Goal: Task Accomplishment & Management: Use online tool/utility

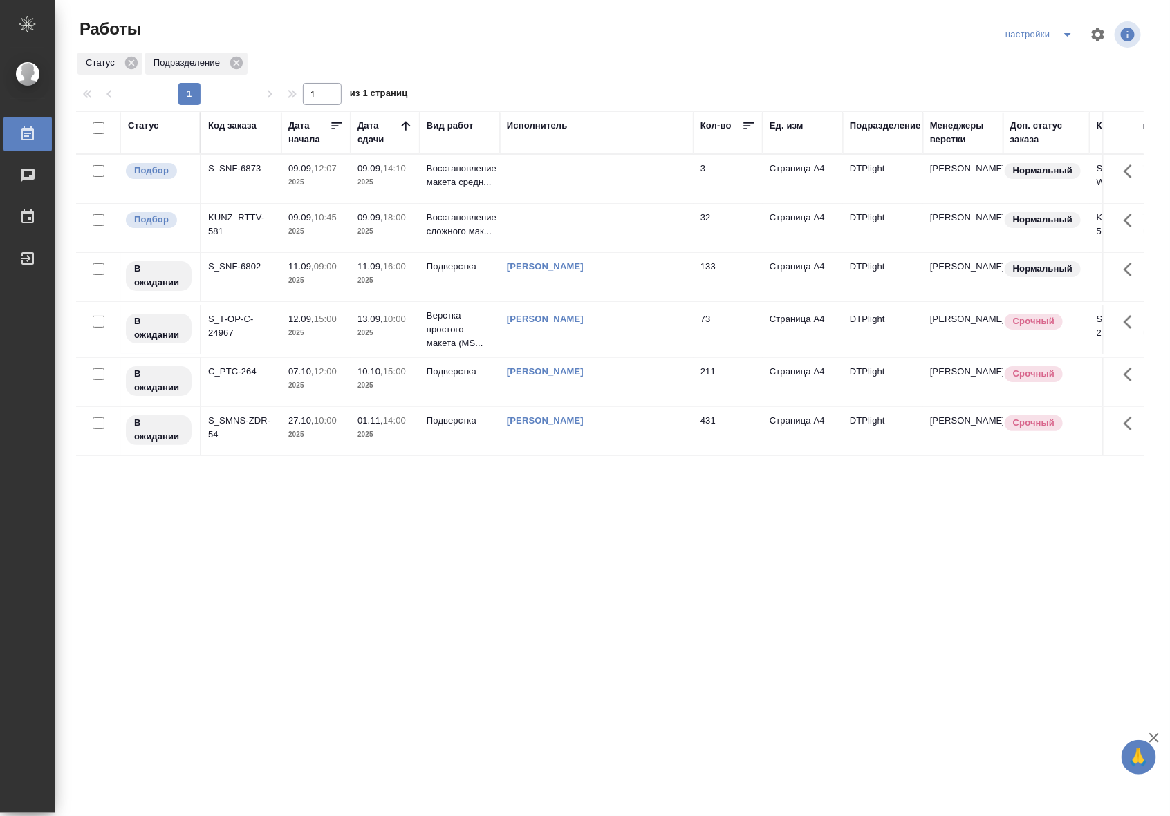
click at [599, 239] on td at bounding box center [597, 228] width 194 height 48
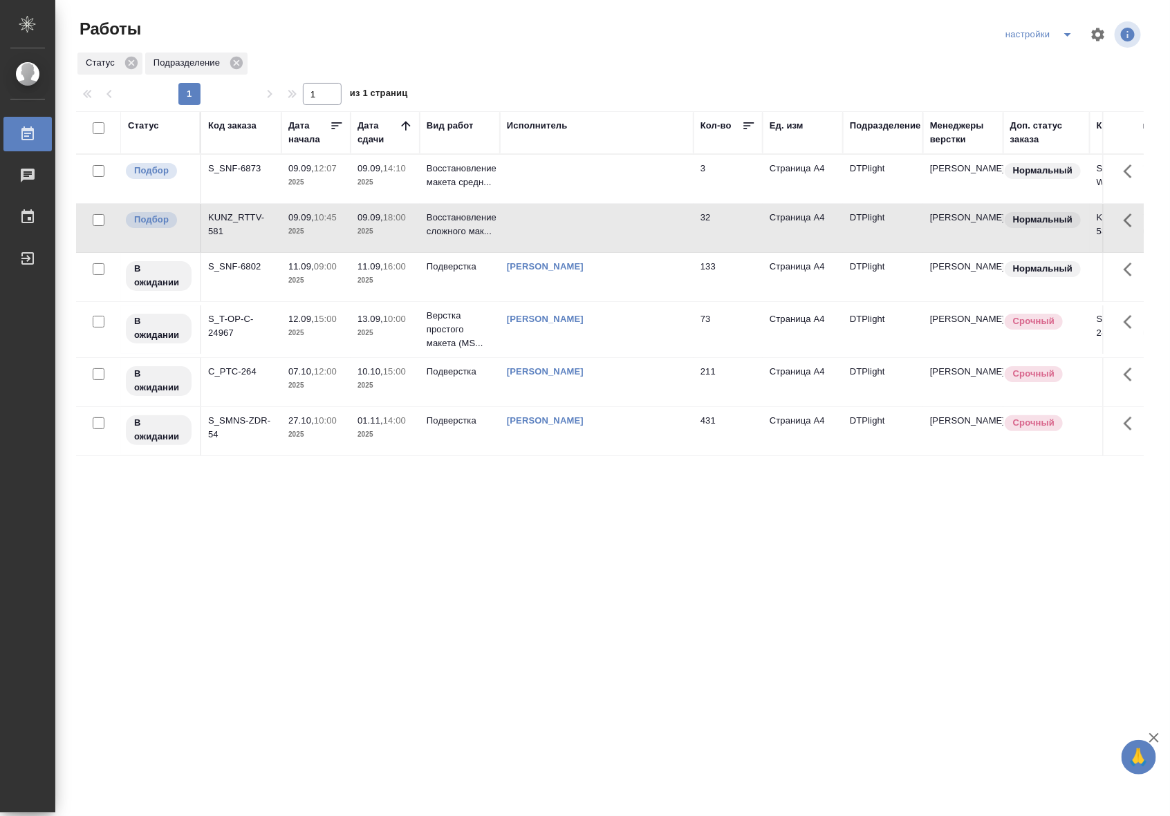
click at [599, 239] on td at bounding box center [597, 228] width 194 height 48
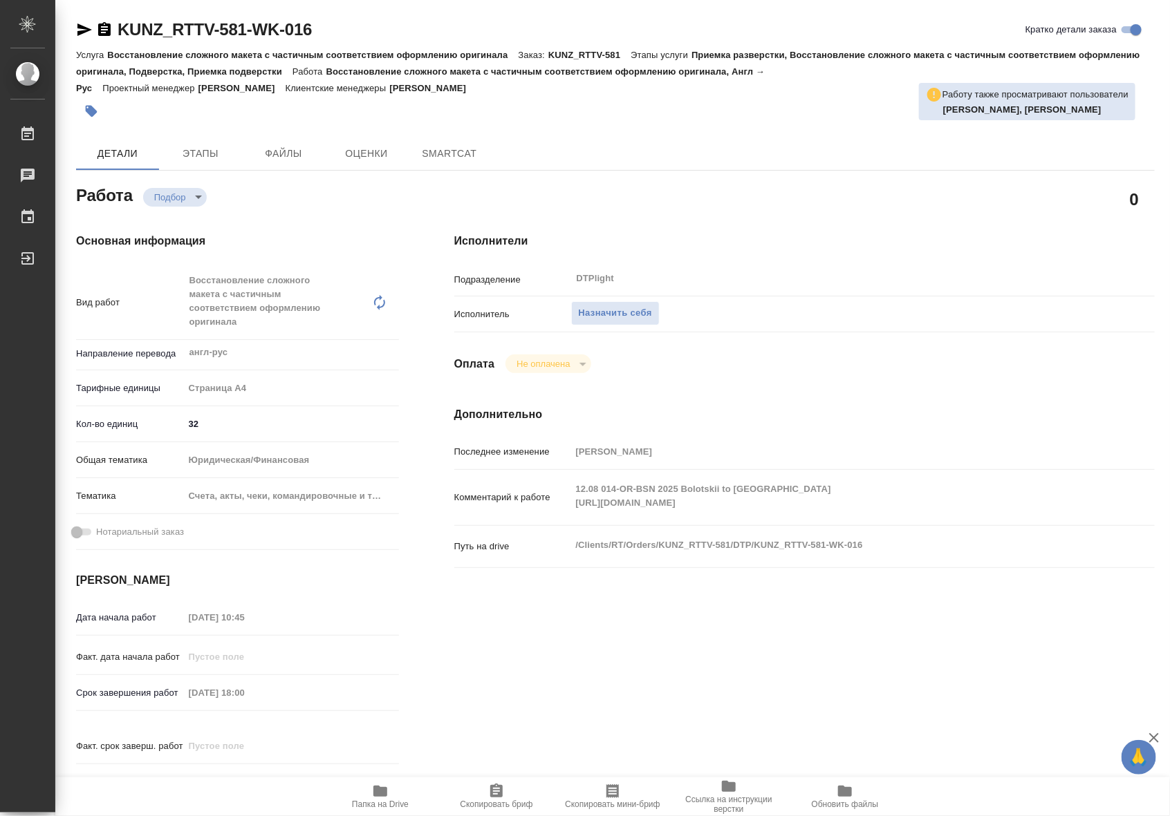
type textarea "x"
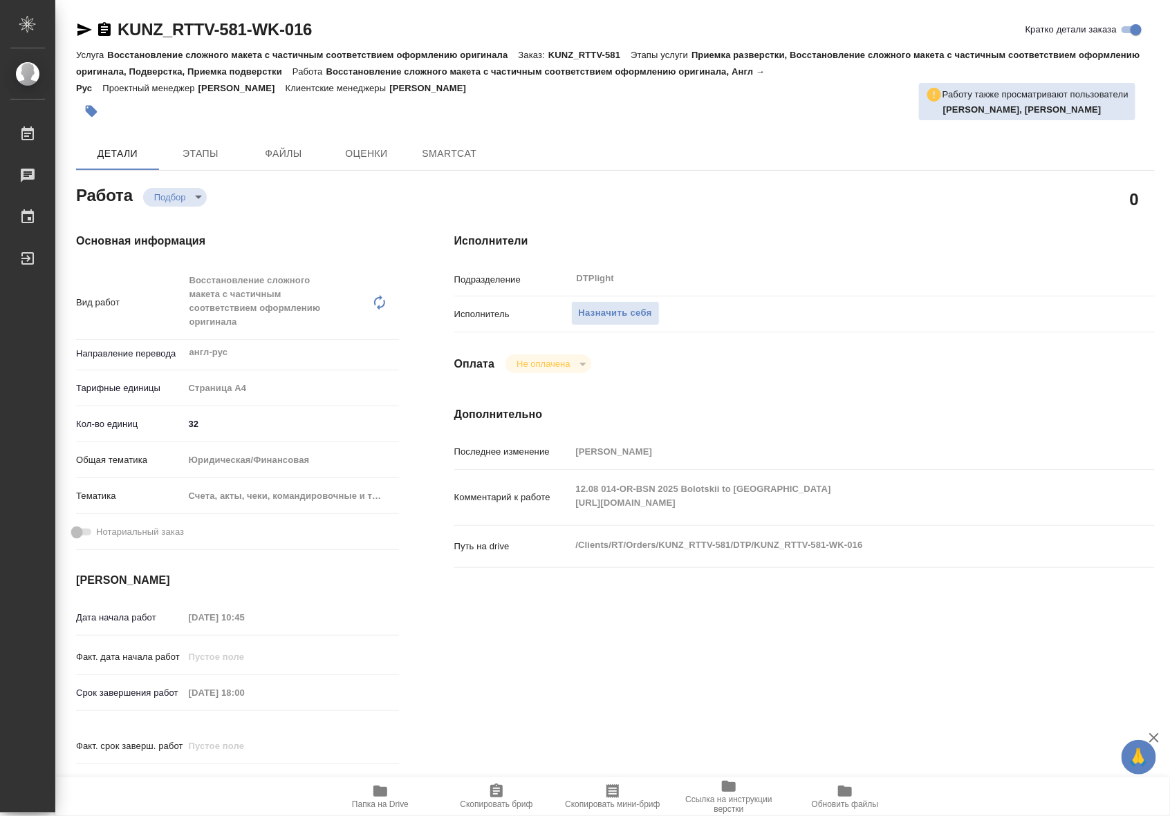
type textarea "x"
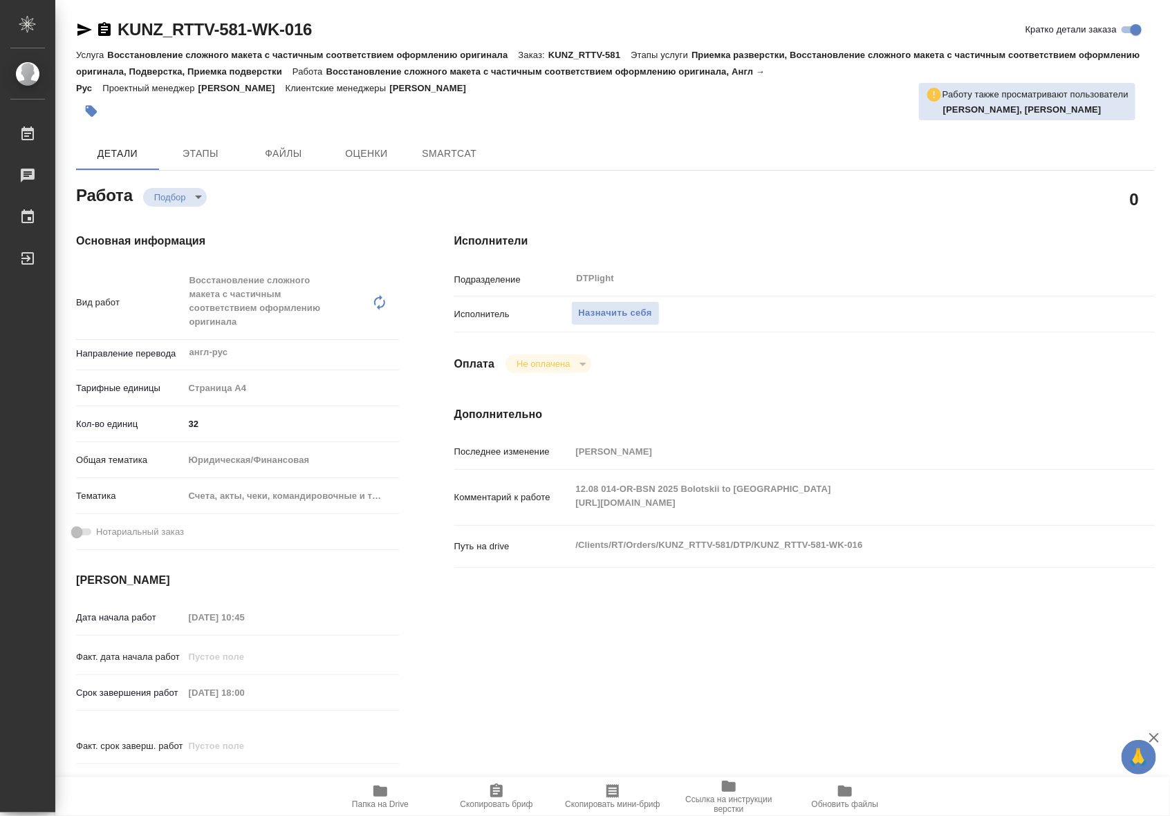
type textarea "x"
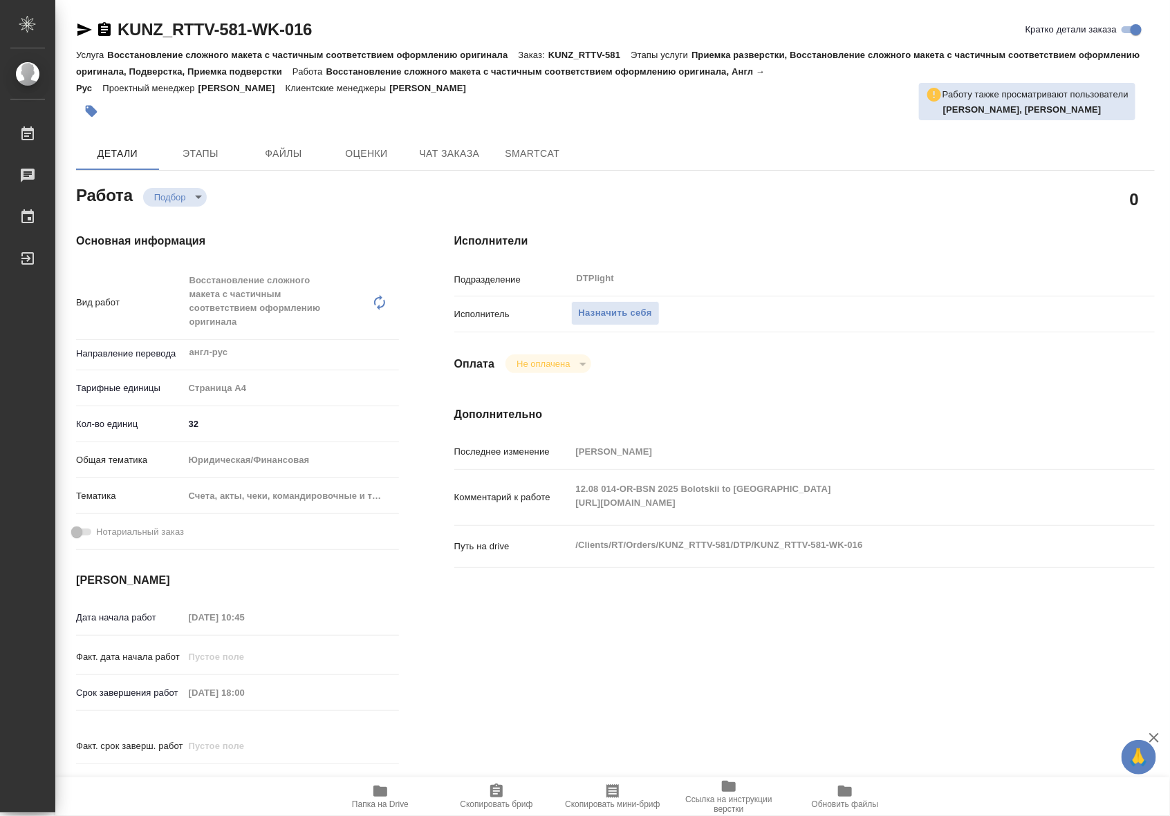
type textarea "x"
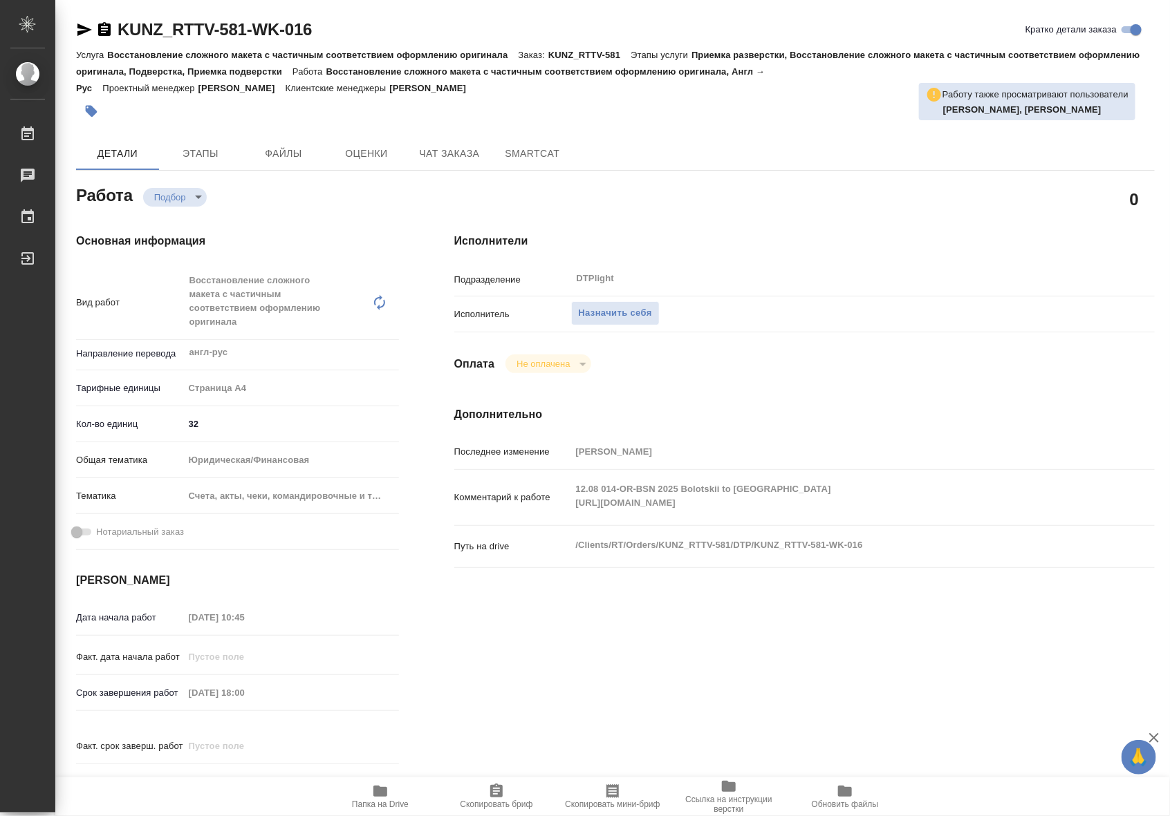
type textarea "x"
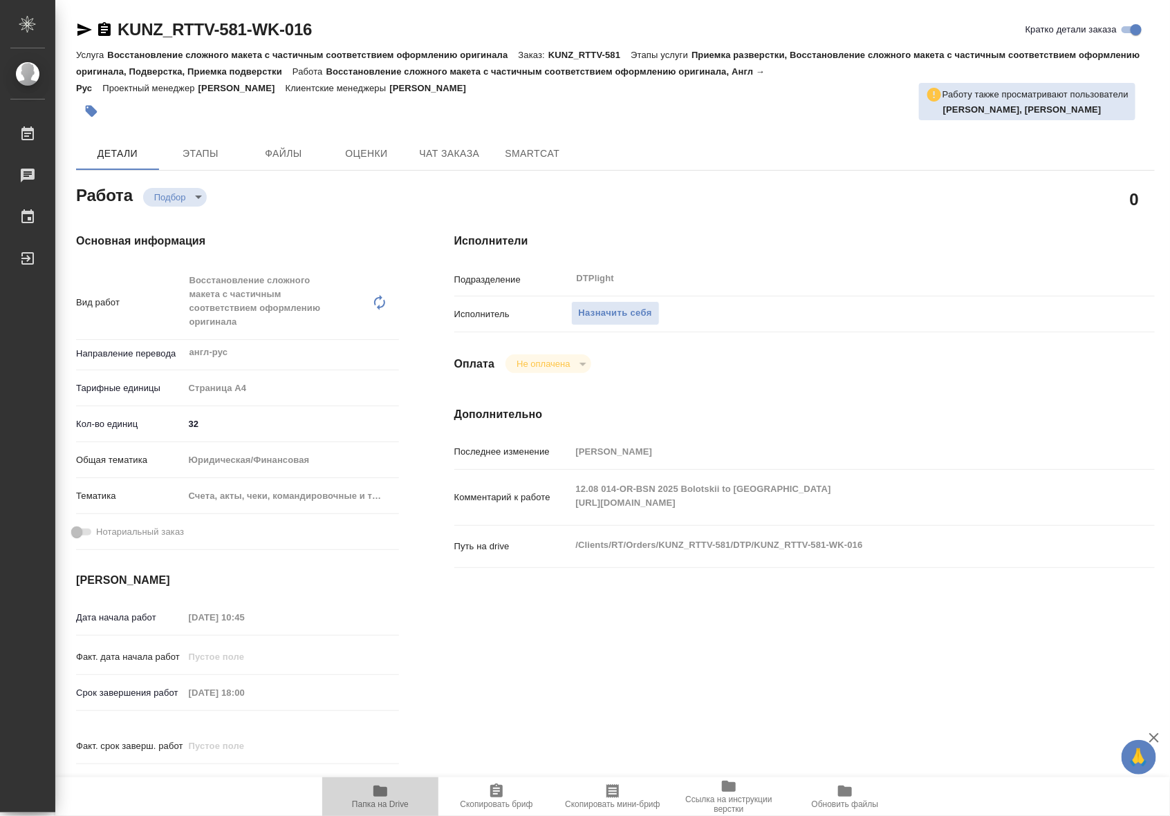
click at [378, 795] on icon "button" at bounding box center [380, 791] width 14 height 11
